Goal: Transaction & Acquisition: Purchase product/service

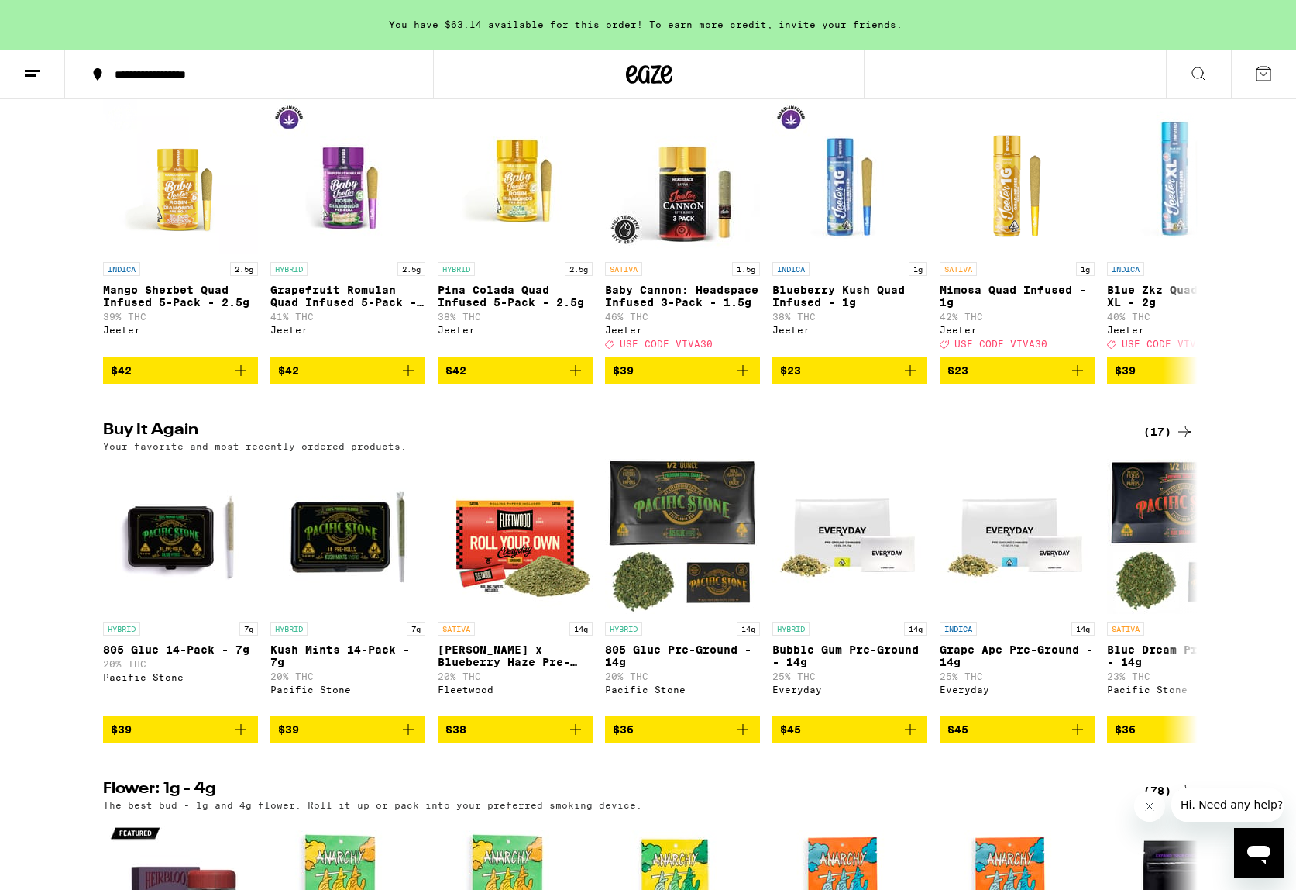
scroll to position [916, 0]
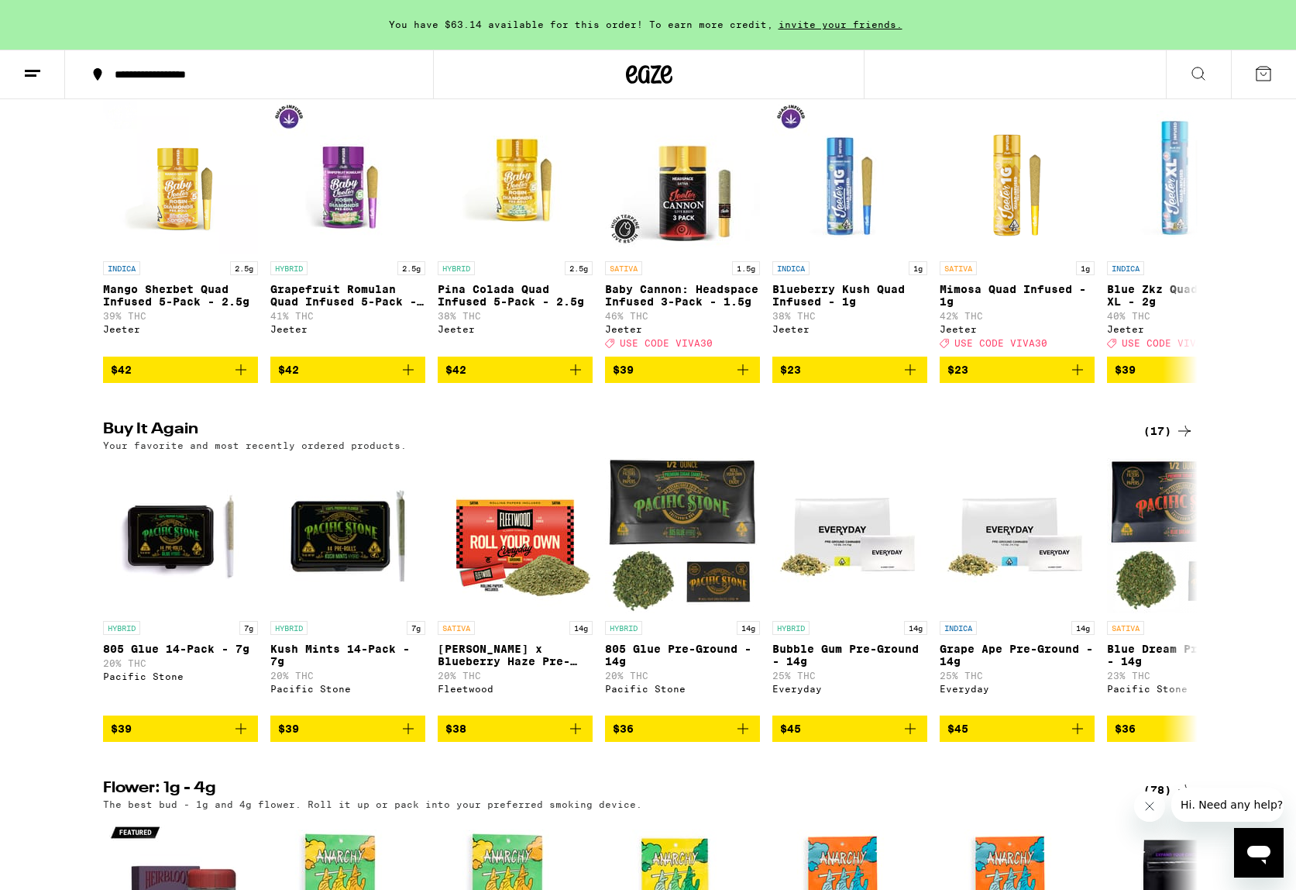
click at [1159, 440] on div "(17)" at bounding box center [1169, 431] width 50 height 19
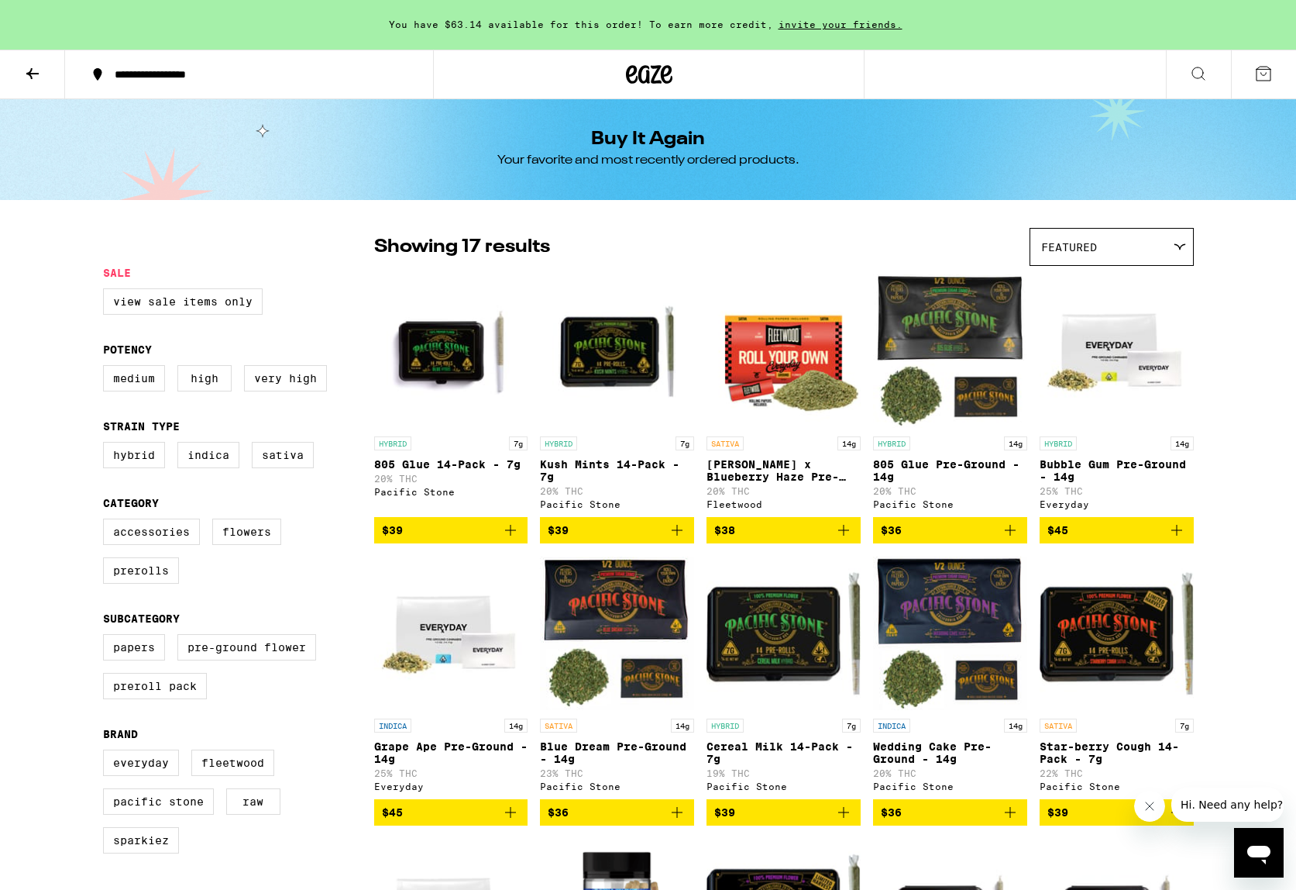
click at [24, 73] on icon at bounding box center [32, 73] width 19 height 19
